Goal: Use online tool/utility: Utilize a website feature to perform a specific function

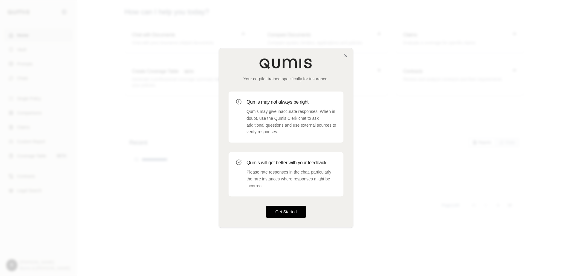
click at [282, 214] on button "Get Started" at bounding box center [286, 212] width 41 height 12
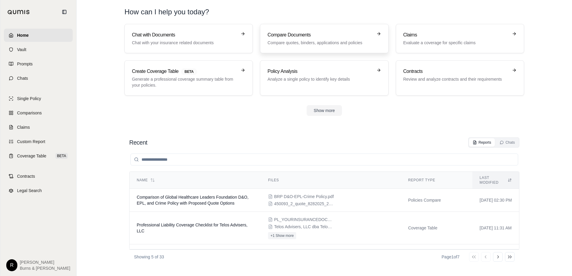
click at [270, 38] on h3 "Compare Documents" at bounding box center [319, 34] width 105 height 7
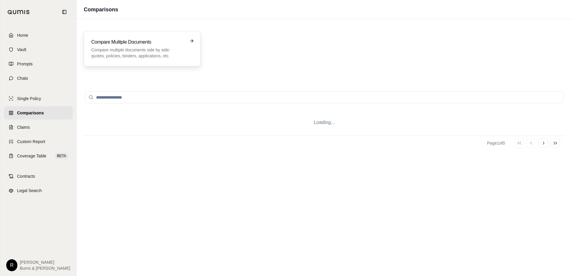
click at [138, 42] on h3 "Compare Mulitple Documents" at bounding box center [137, 42] width 93 height 7
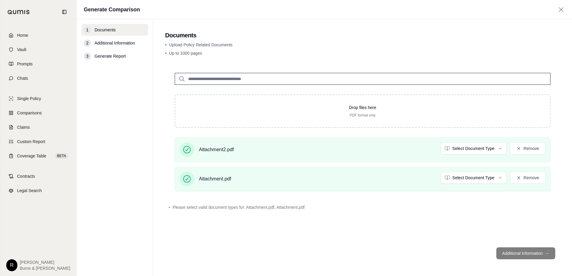
drag, startPoint x: 456, startPoint y: 229, endPoint x: 467, endPoint y: 232, distance: 11.3
click at [456, 229] on div "Drop files here PDF format only Attachment2.pdf Select Document Type Remove Att…" at bounding box center [362, 152] width 395 height 179
click at [481, 147] on html "Home Vault Prompts Chats Single Policy Comparisons Claims Custom Report Coverag…" at bounding box center [286, 138] width 572 height 276
click at [463, 179] on html "Document type updated successfully Home Vault Prompts Chats Single Policy Compa…" at bounding box center [286, 138] width 572 height 276
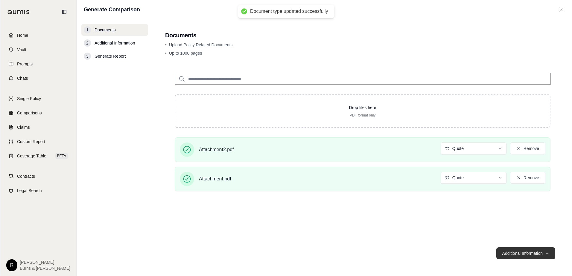
click at [506, 254] on button "Additional Information →" at bounding box center [525, 254] width 59 height 12
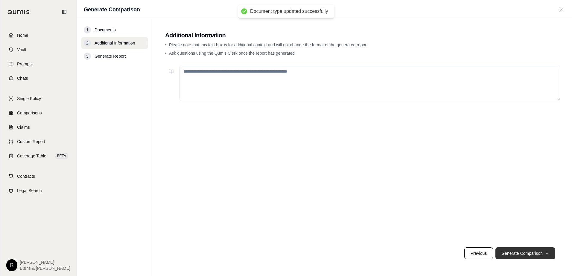
click at [513, 252] on button "Generate Comparison →" at bounding box center [525, 254] width 60 height 12
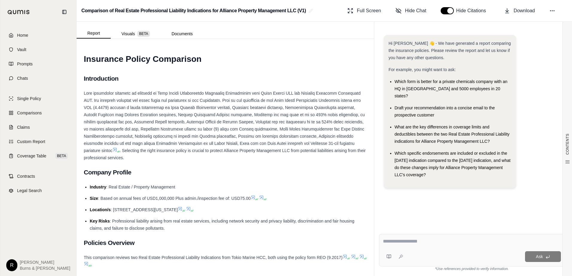
click at [440, 244] on textarea at bounding box center [472, 241] width 178 height 7
type textarea "**********"
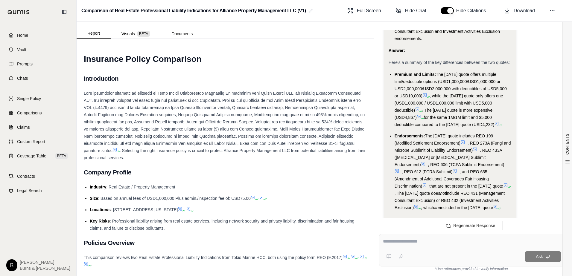
scroll to position [1222, 0]
